Goal: Task Accomplishment & Management: Manage account settings

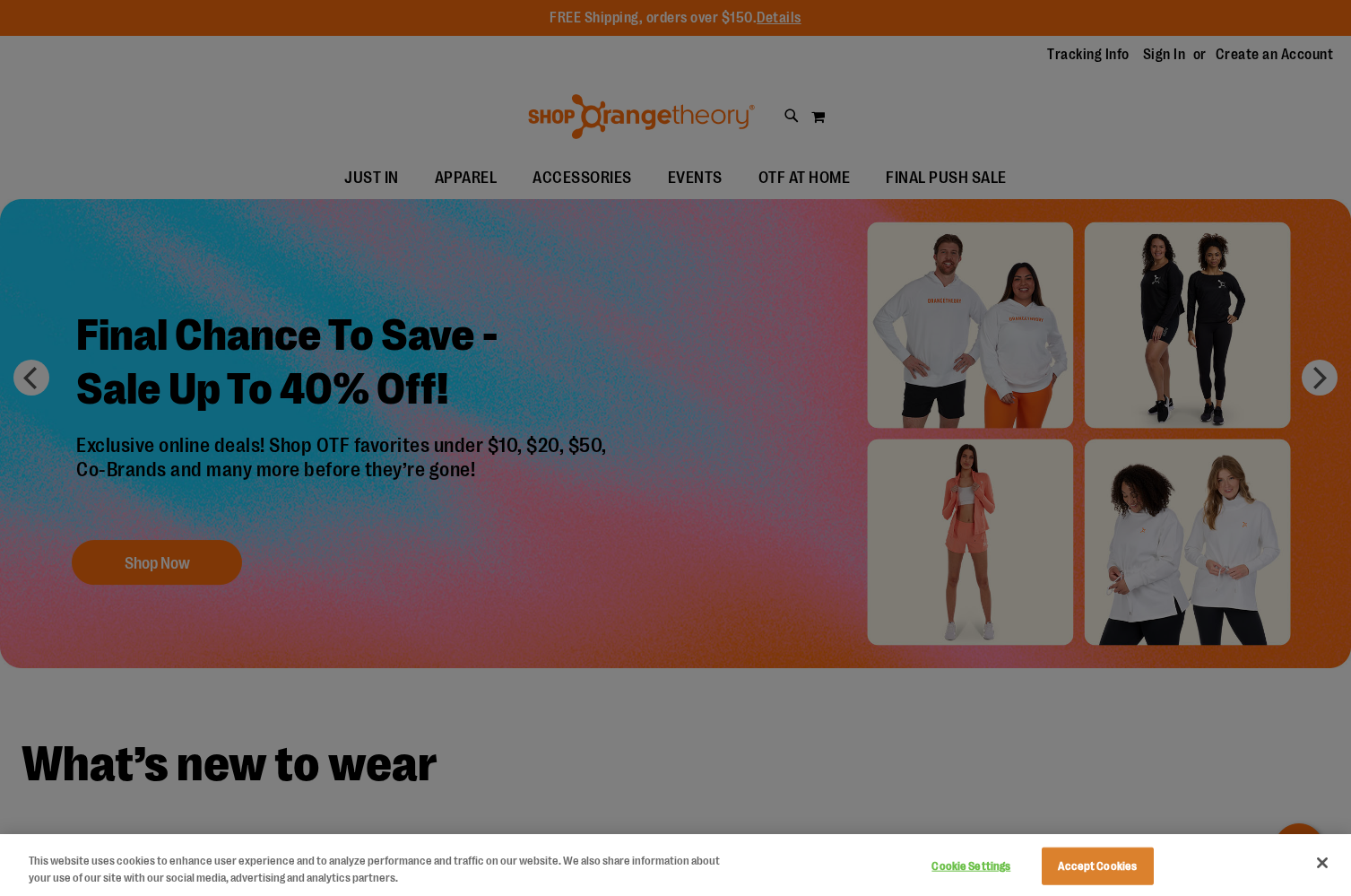
click at [1159, 66] on div at bounding box center [676, 448] width 1351 height 896
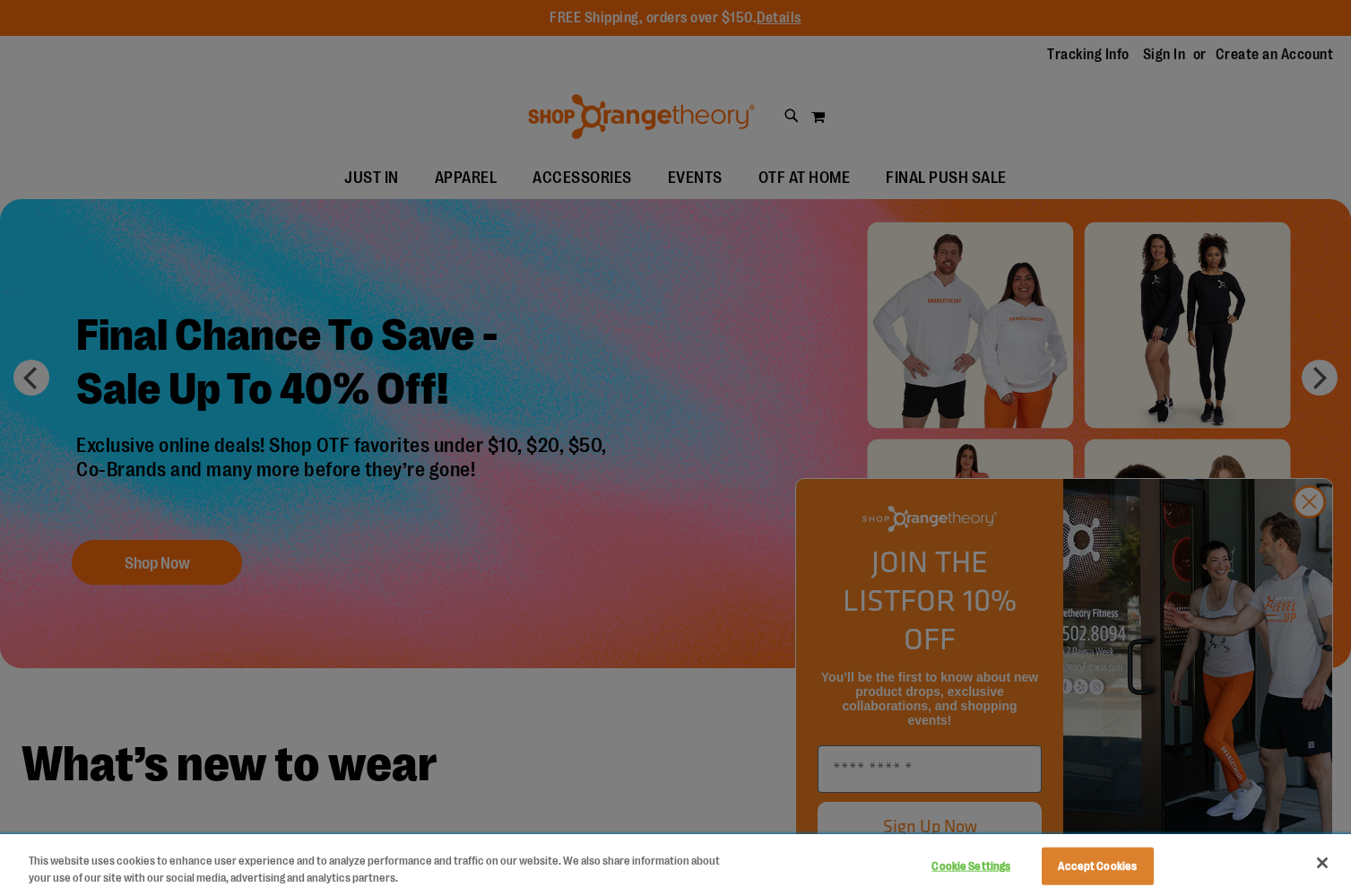
click at [1318, 860] on button "Close" at bounding box center [1322, 862] width 39 height 39
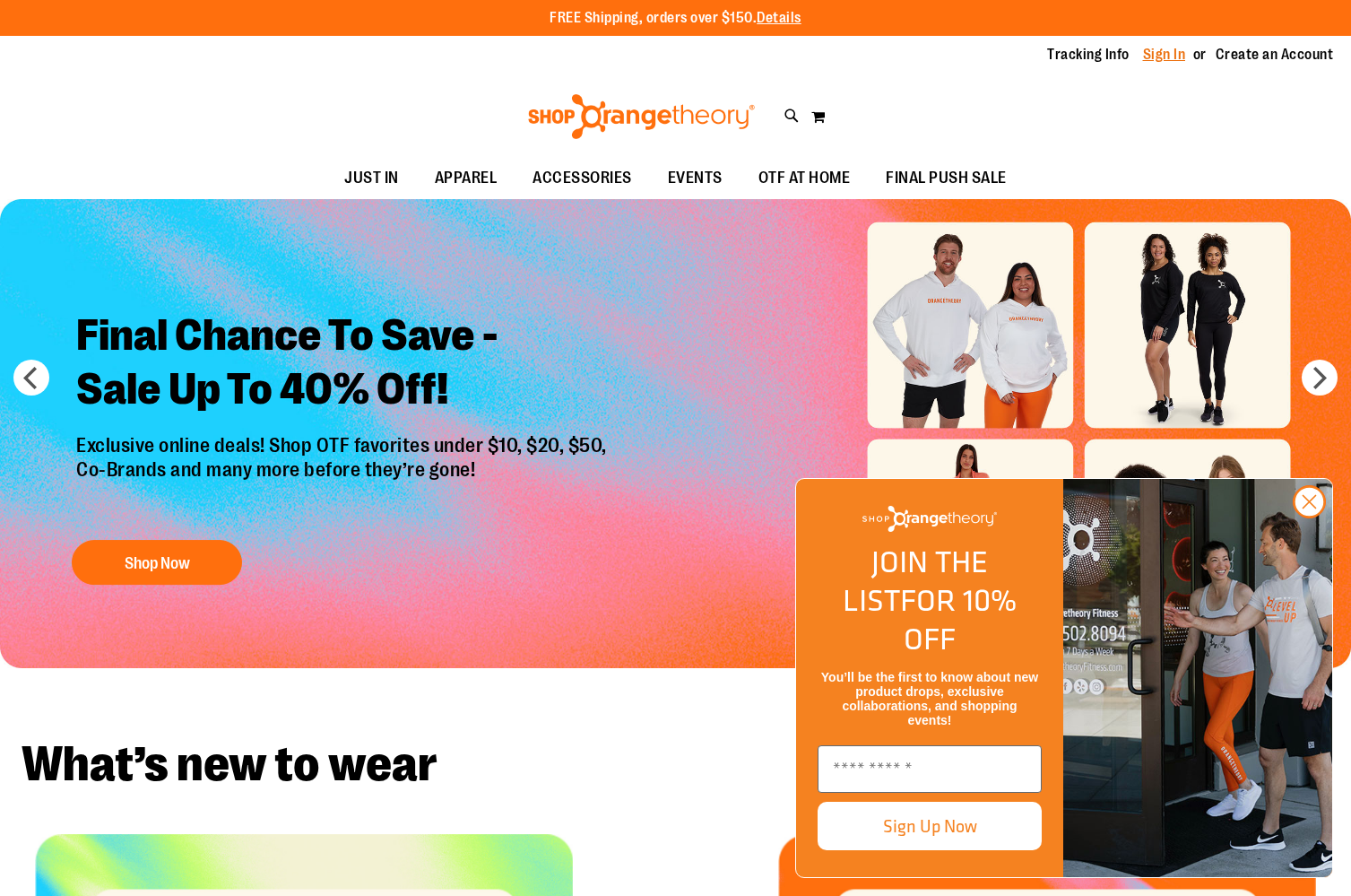
click at [1170, 55] on link "Sign In" at bounding box center [1164, 55] width 43 height 20
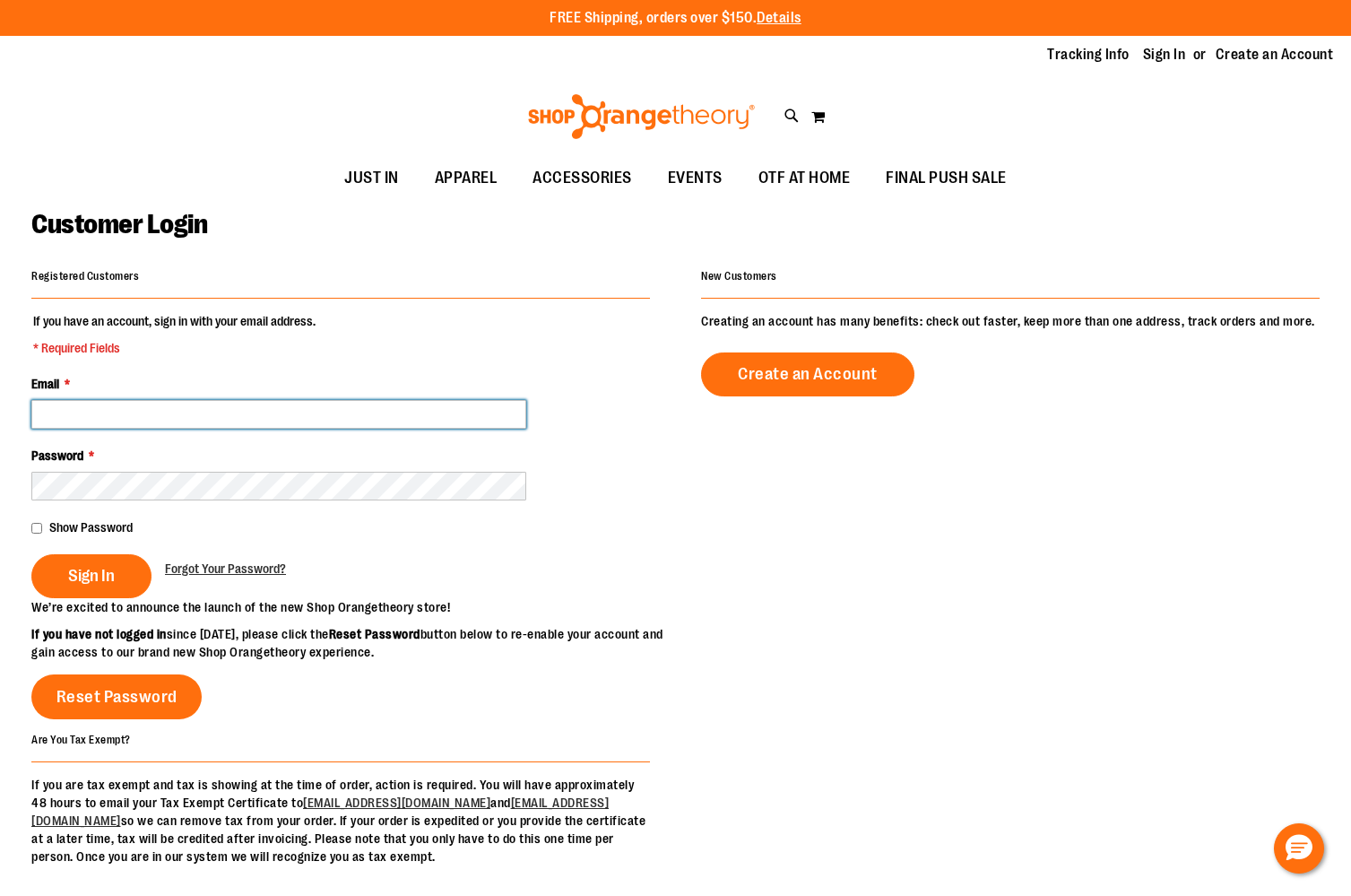
click at [516, 409] on input "Email *" at bounding box center [278, 414] width 495 height 28
click at [439, 412] on input "Email *" at bounding box center [278, 414] width 495 height 28
type input "**********"
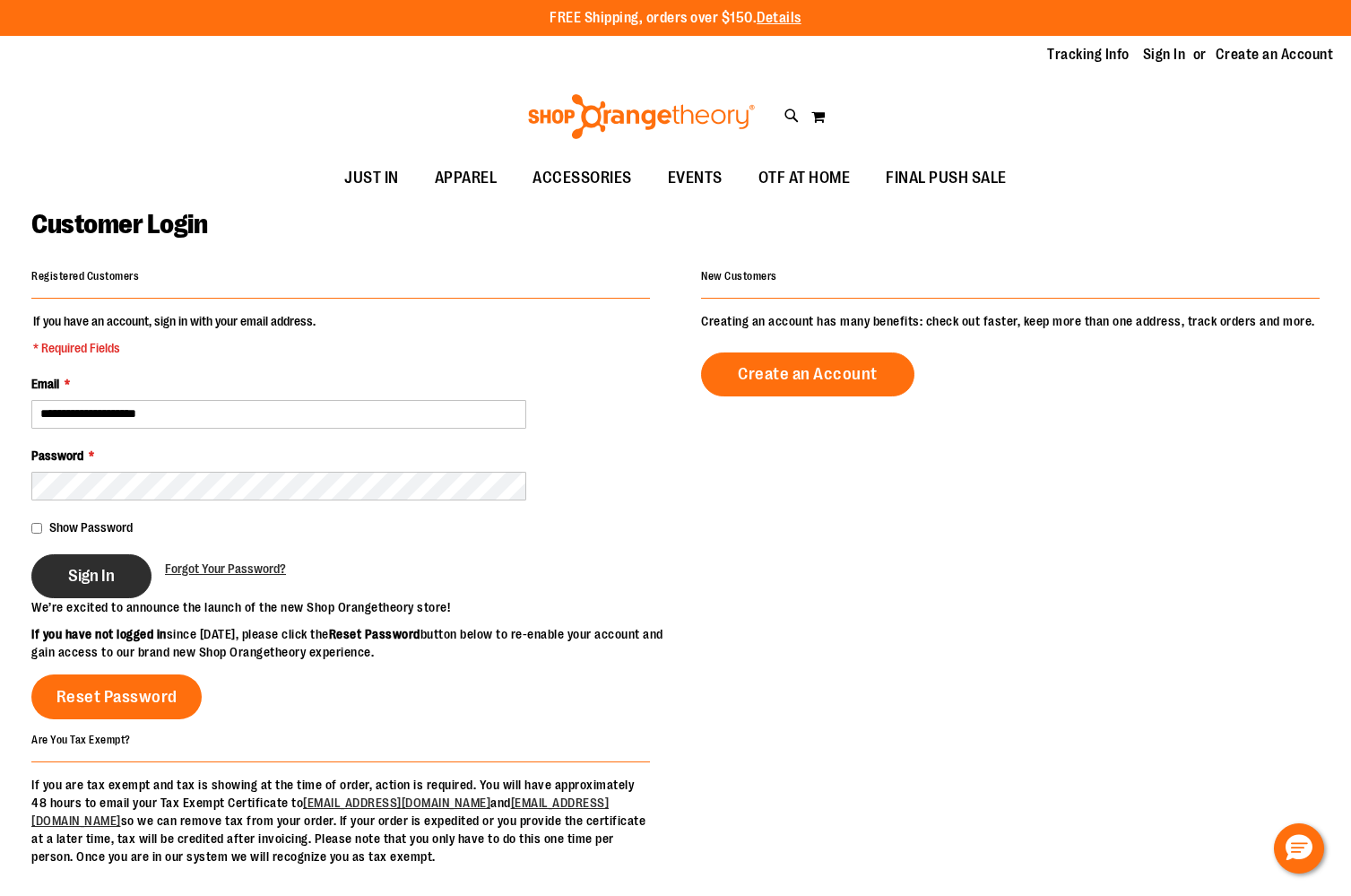
click at [91, 558] on button "Sign In" at bounding box center [91, 576] width 120 height 44
